Goal: Find specific page/section: Locate item on page

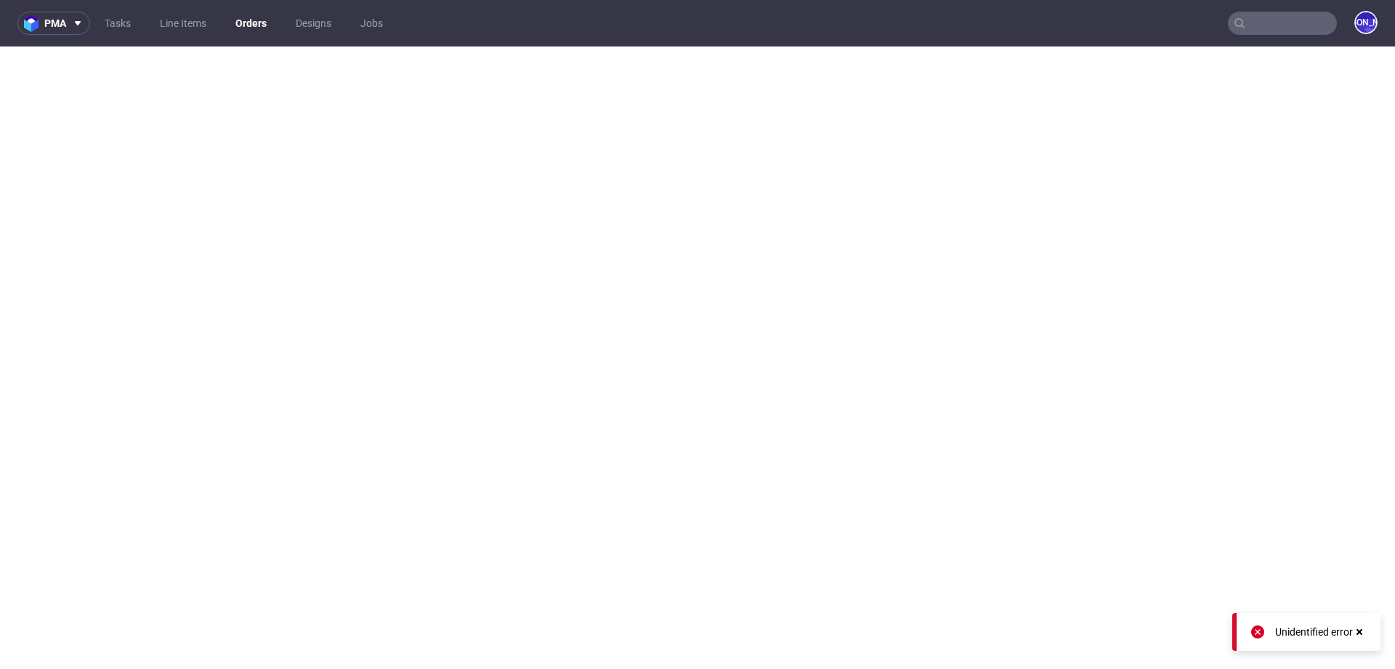
click at [1243, 17] on input "text" at bounding box center [1282, 23] width 109 height 23
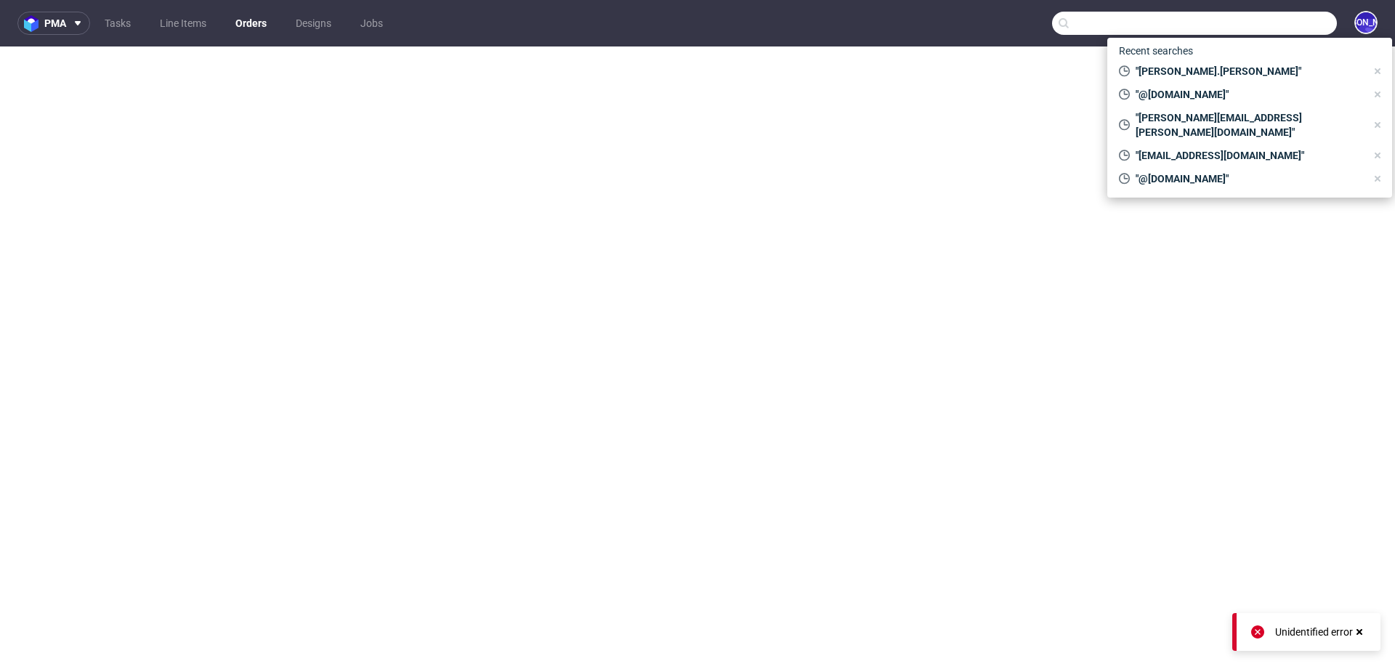
paste input "R775045048"
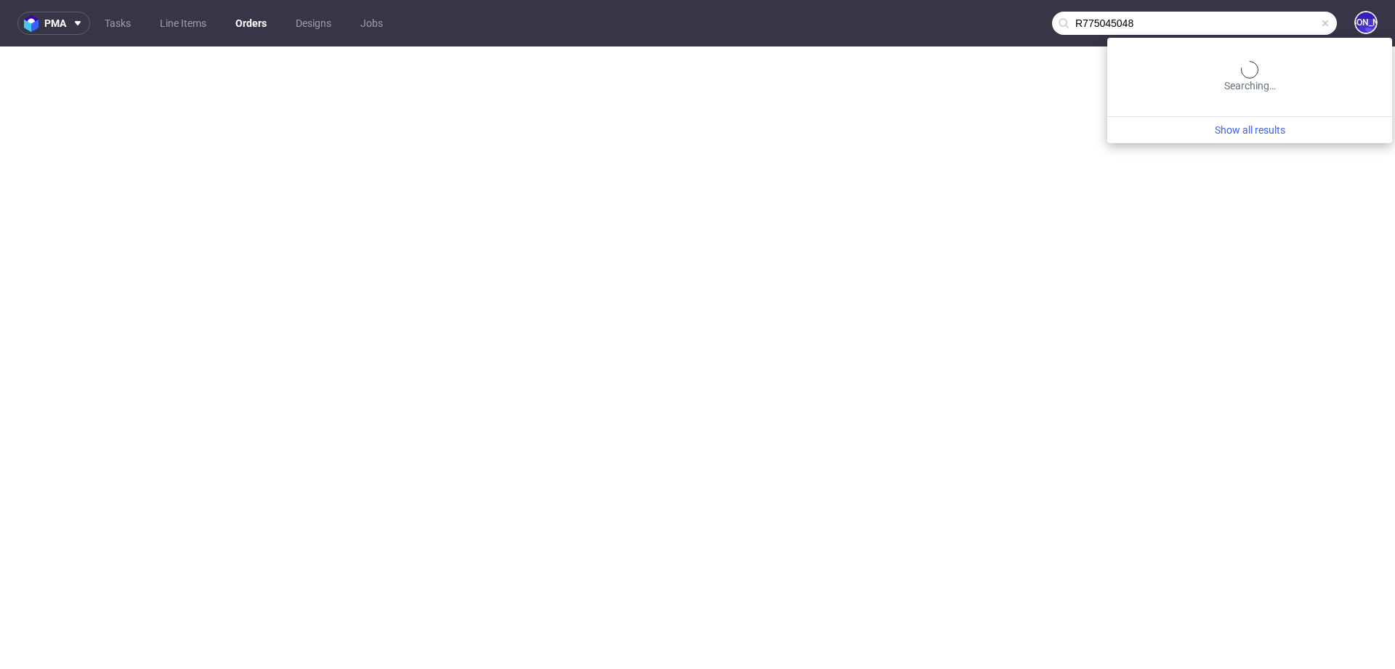
type input "R775045048"
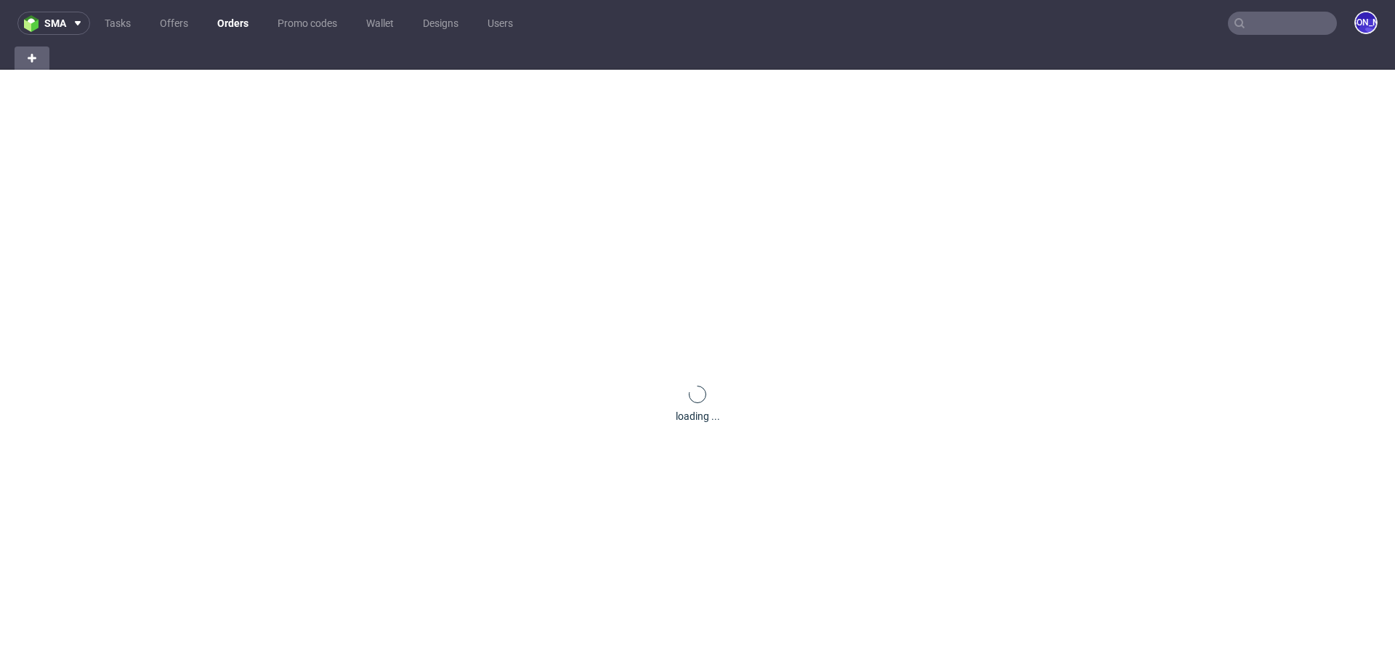
click at [1263, 32] on input "text" at bounding box center [1282, 23] width 109 height 23
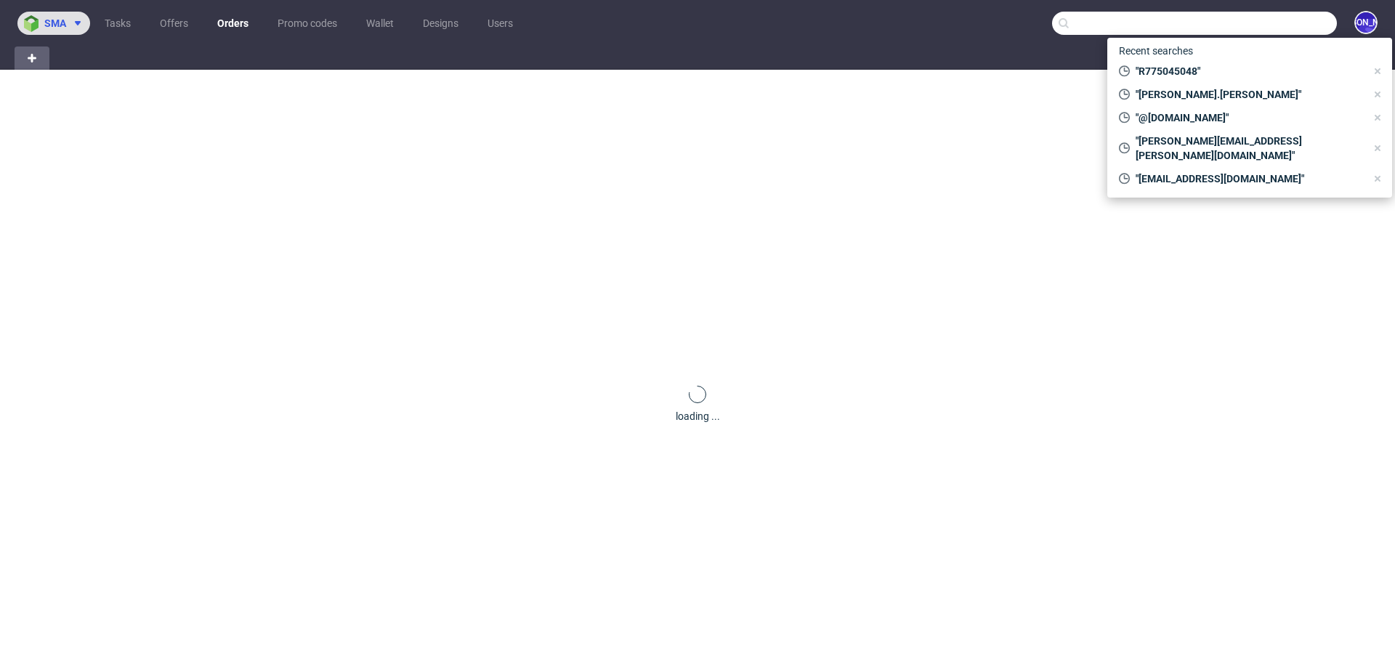
click at [59, 16] on button "sma" at bounding box center [53, 23] width 73 height 23
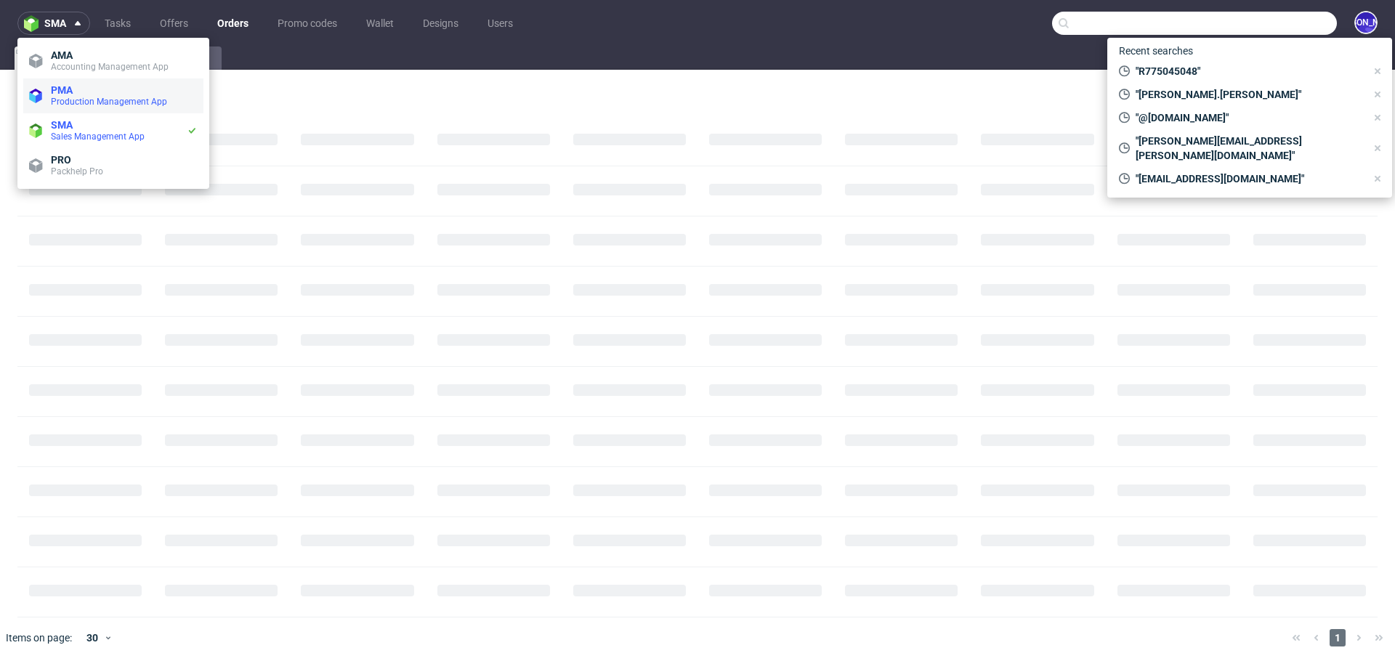
click at [68, 92] on span "PMA" at bounding box center [62, 90] width 22 height 12
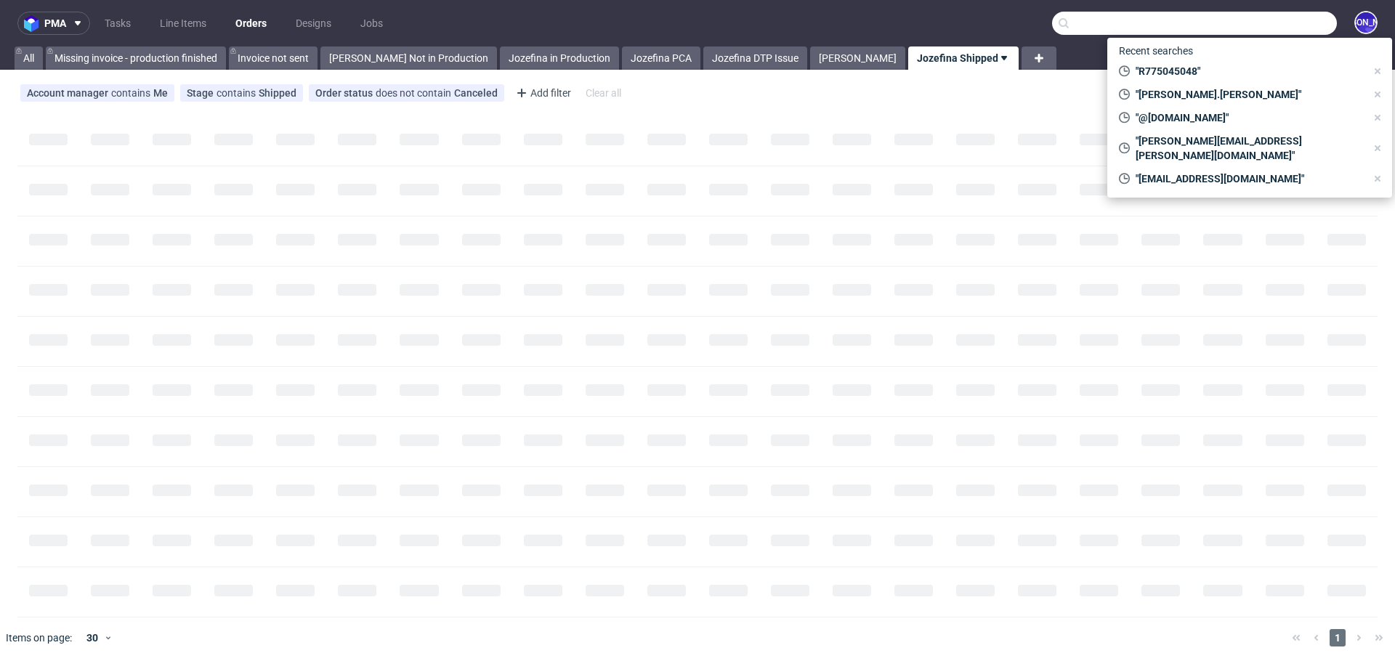
click at [1282, 26] on input "text" at bounding box center [1194, 23] width 285 height 23
paste input "R775045048"
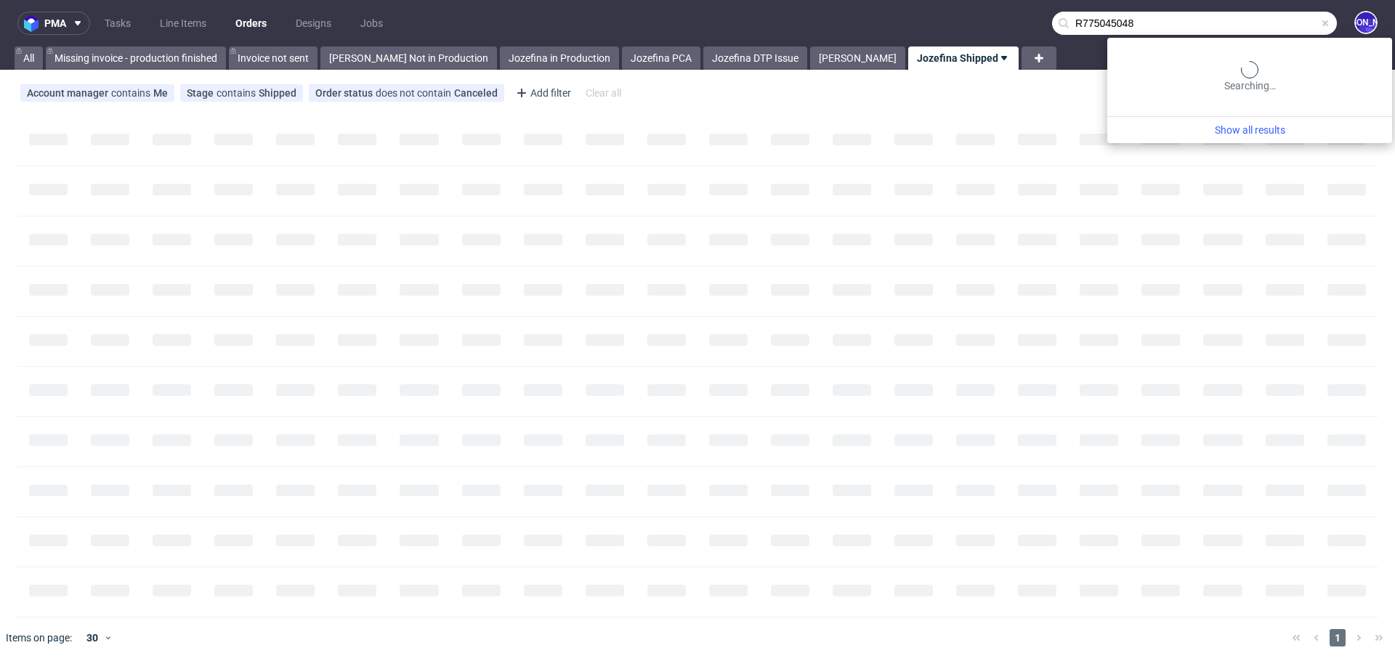
type input "R775045048"
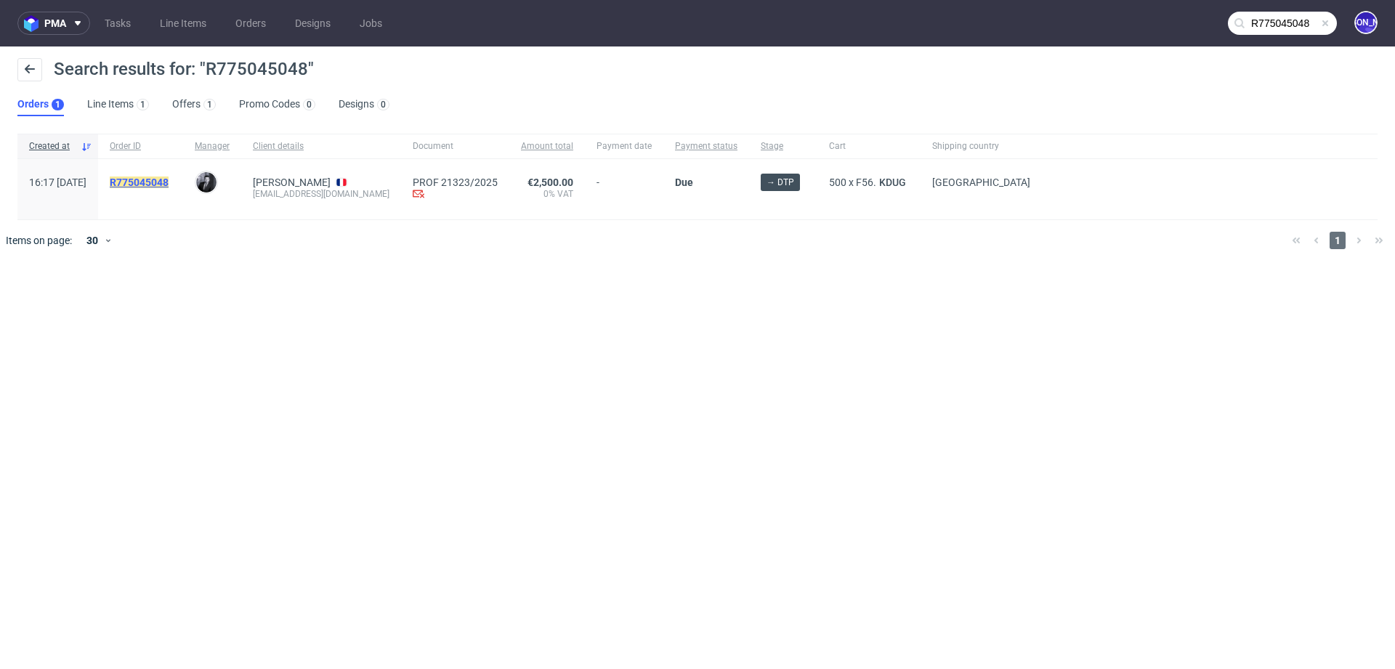
click at [169, 182] on mark "R775045048" at bounding box center [139, 183] width 59 height 12
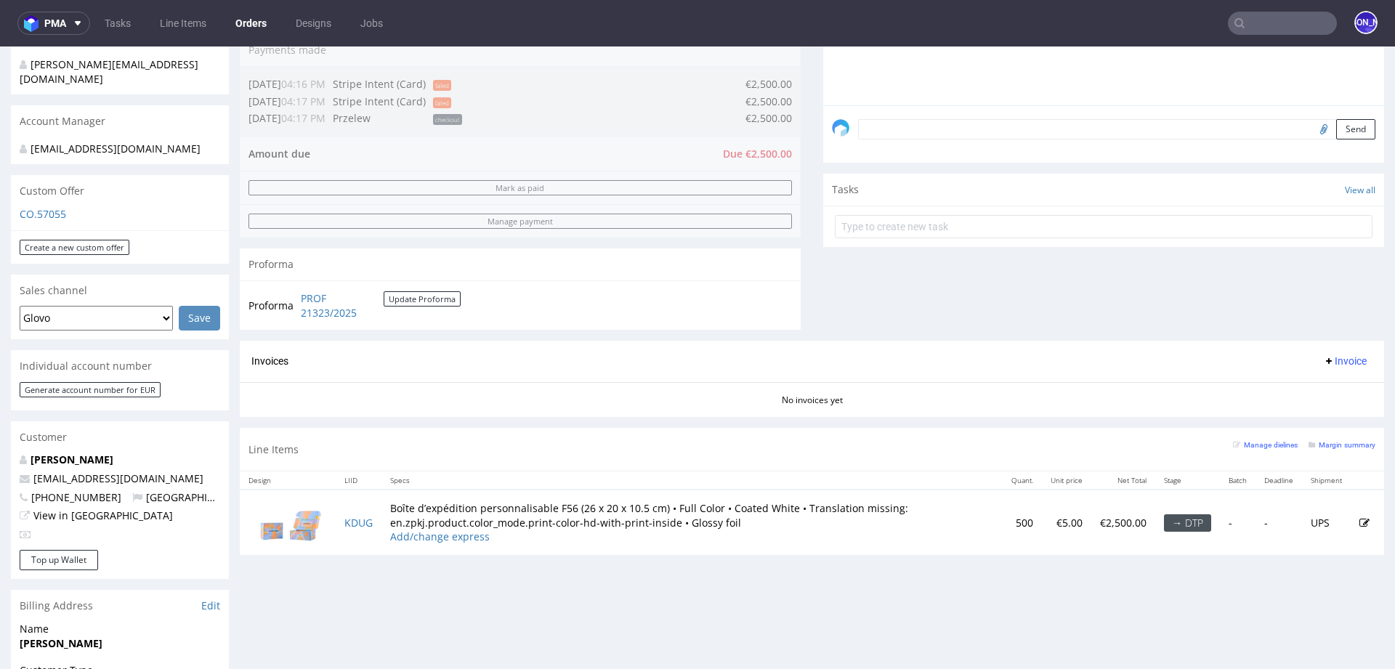
scroll to position [392, 0]
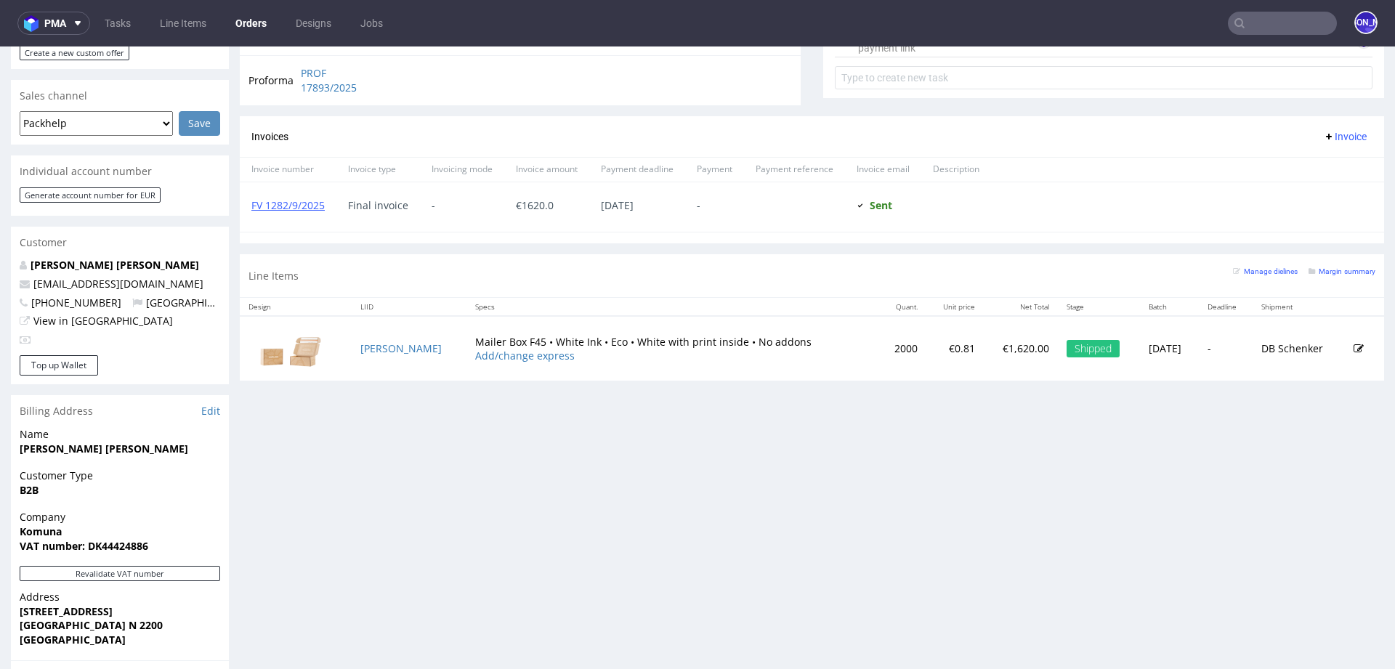
scroll to position [580, 0]
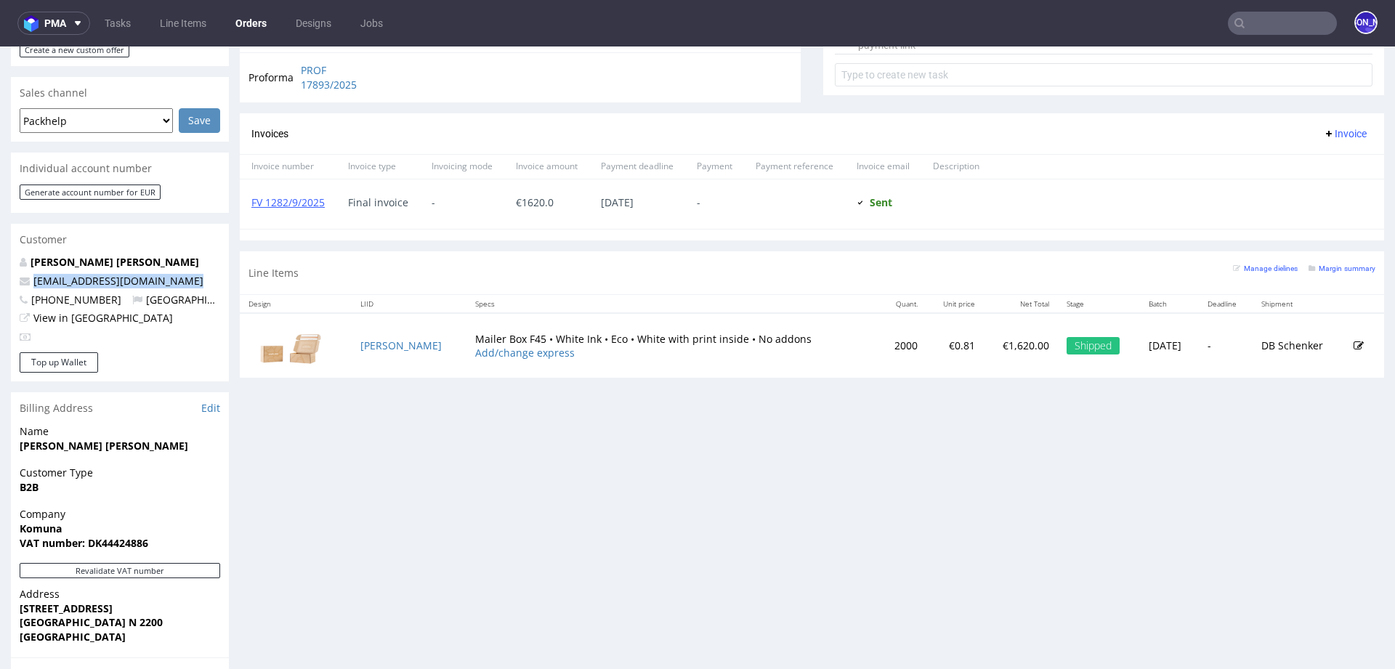
drag, startPoint x: 166, startPoint y: 275, endPoint x: 28, endPoint y: 265, distance: 137.6
click at [28, 265] on div "Juarez Peniche Ursulo hello@komunacoffee.com +4581264692 Denmark View in Hubspot" at bounding box center [120, 303] width 218 height 97
copy span "hello@komunacoffee.com"
